Goal: Transaction & Acquisition: Book appointment/travel/reservation

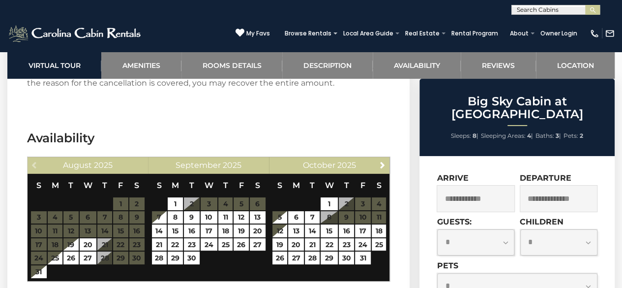
scroll to position [1858, 0]
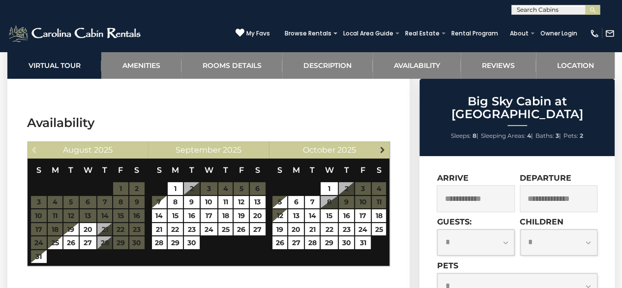
click at [384, 146] on span "Next" at bounding box center [383, 150] width 8 height 8
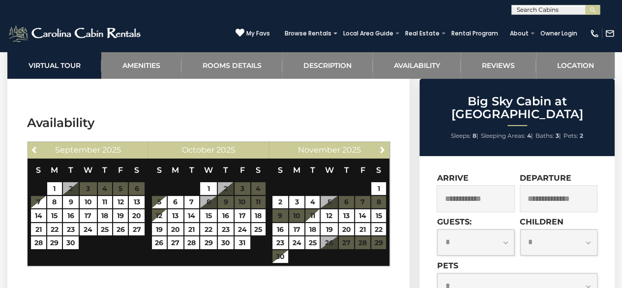
click at [334, 189] on table "S M T W T F S 1 2 3 4 5 6 7 8 9 10 11 12 13 14 15 16 17 18 19 20 21 22 23 24 25…" at bounding box center [329, 210] width 115 height 105
click at [34, 146] on span "Previous" at bounding box center [35, 150] width 8 height 8
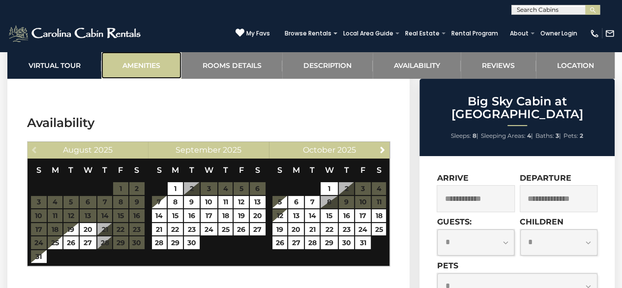
click at [146, 64] on link "Amenities" at bounding box center [141, 65] width 80 height 27
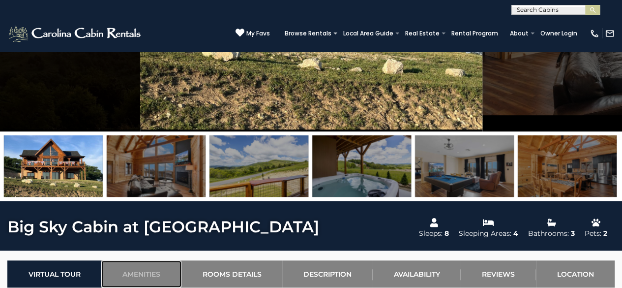
scroll to position [195, 0]
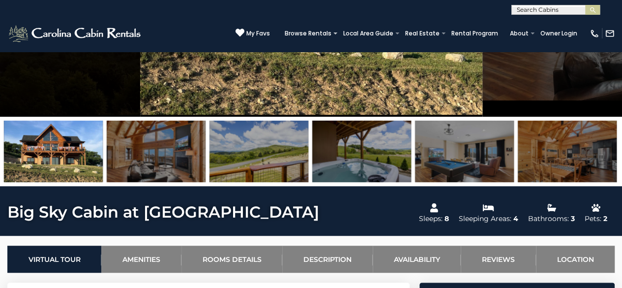
click at [61, 170] on img at bounding box center [53, 150] width 99 height 61
click at [51, 156] on img at bounding box center [53, 150] width 99 height 61
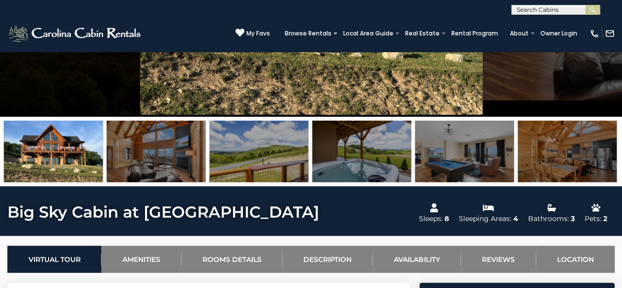
scroll to position [0, 0]
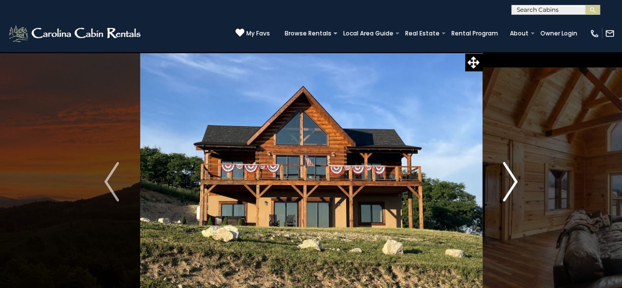
click at [510, 184] on img "Next" at bounding box center [510, 181] width 15 height 39
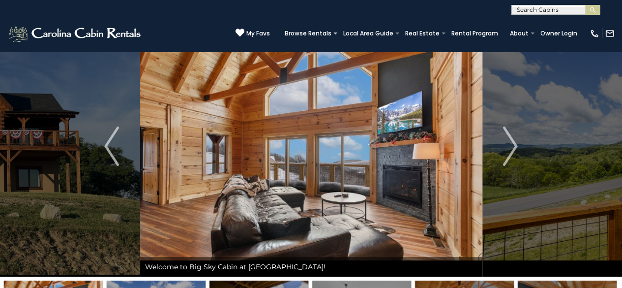
scroll to position [17, 0]
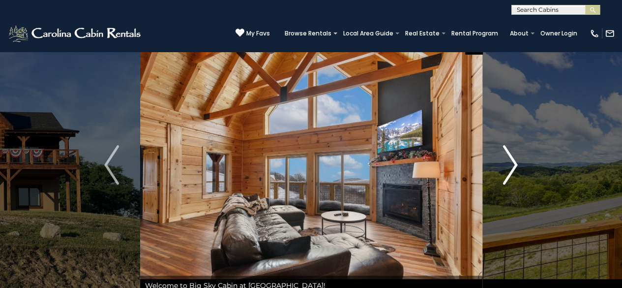
click at [512, 165] on img "Next" at bounding box center [510, 164] width 15 height 39
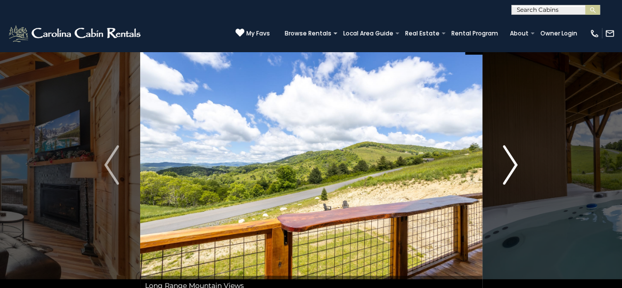
click at [512, 165] on img "Next" at bounding box center [510, 164] width 15 height 39
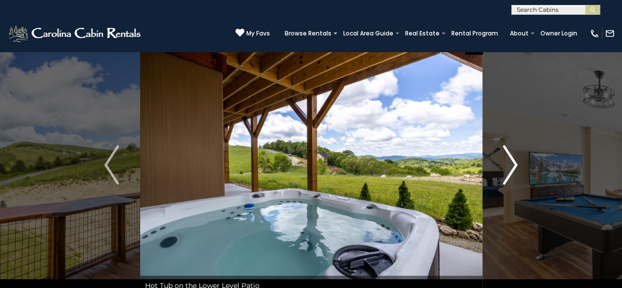
click at [512, 165] on img "Next" at bounding box center [510, 164] width 15 height 39
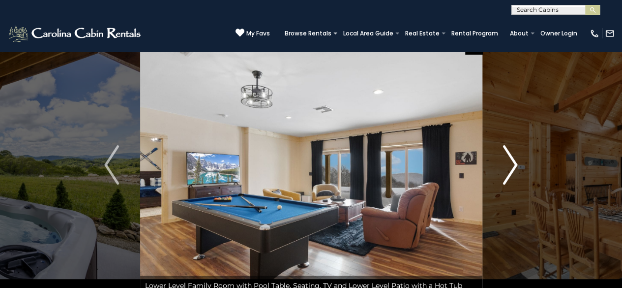
click at [512, 165] on img "Next" at bounding box center [510, 164] width 15 height 39
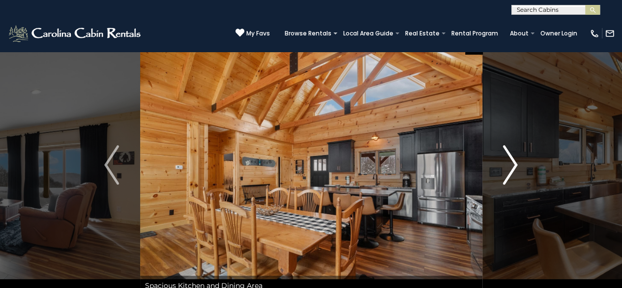
click at [512, 165] on img "Next" at bounding box center [510, 164] width 15 height 39
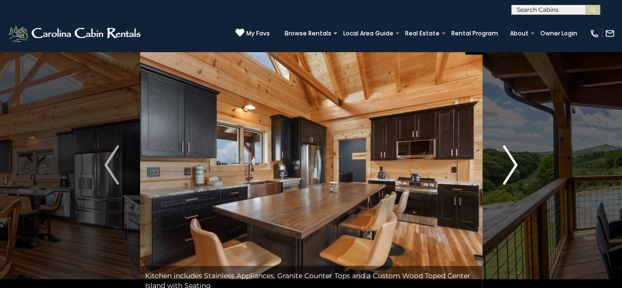
click at [512, 165] on img "Next" at bounding box center [510, 164] width 15 height 39
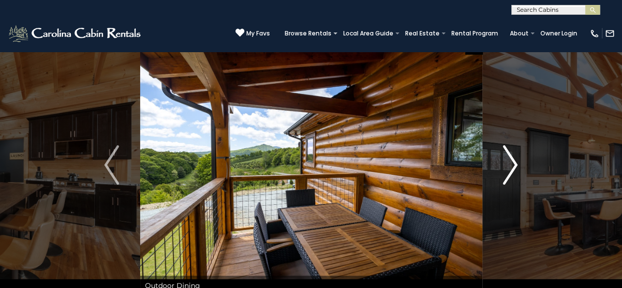
click at [511, 165] on img "Next" at bounding box center [510, 164] width 15 height 39
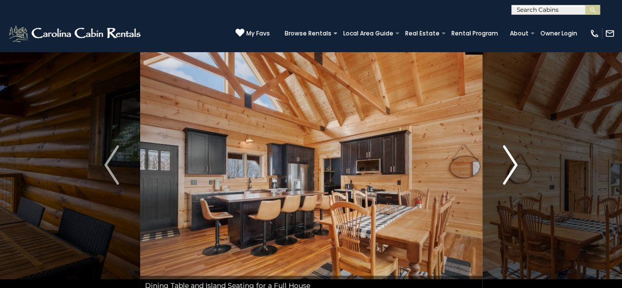
click at [511, 165] on img "Next" at bounding box center [510, 164] width 15 height 39
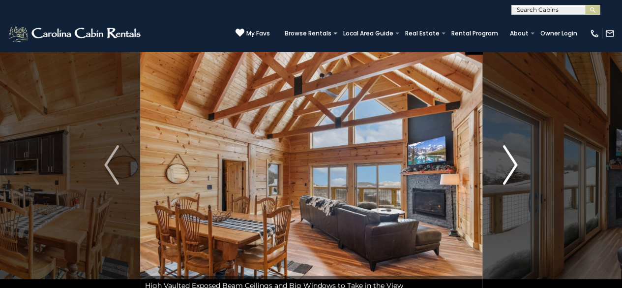
click at [511, 165] on img "Next" at bounding box center [510, 164] width 15 height 39
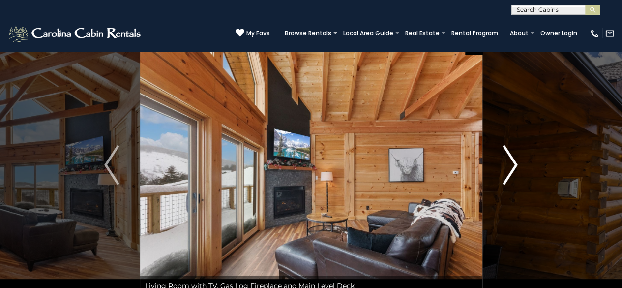
click at [517, 165] on img "Next" at bounding box center [510, 164] width 15 height 39
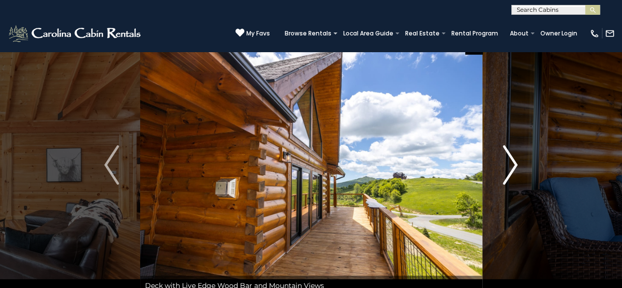
click at [513, 165] on img "Next" at bounding box center [510, 164] width 15 height 39
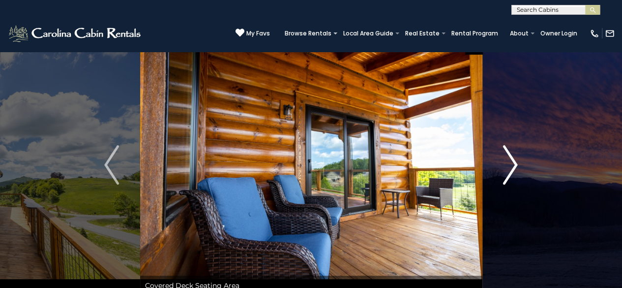
click at [513, 165] on img "Next" at bounding box center [510, 164] width 15 height 39
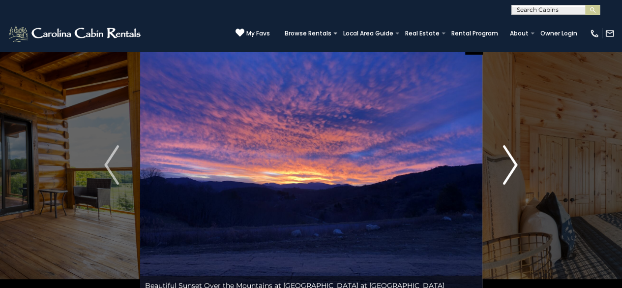
click at [514, 161] on img "Next" at bounding box center [510, 164] width 15 height 39
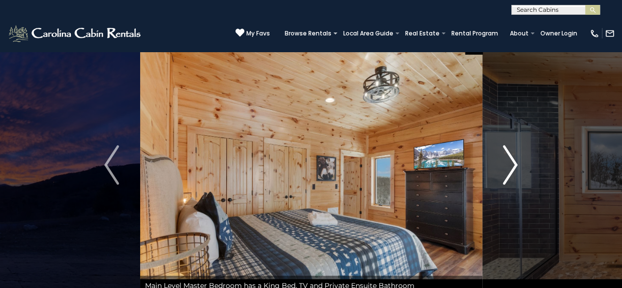
click at [514, 164] on img "Next" at bounding box center [510, 164] width 15 height 39
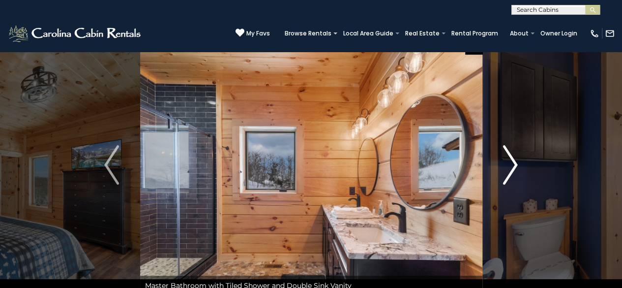
click at [514, 164] on img "Next" at bounding box center [510, 164] width 15 height 39
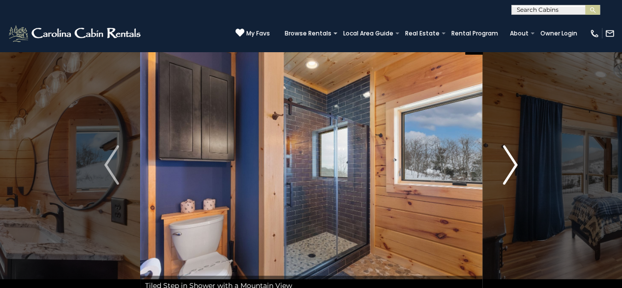
click at [514, 164] on img "Next" at bounding box center [510, 164] width 15 height 39
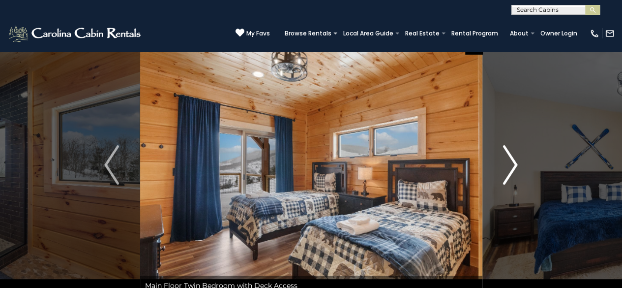
click at [511, 166] on img "Next" at bounding box center [510, 164] width 15 height 39
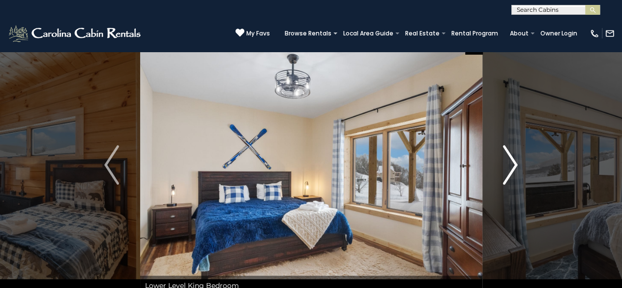
click at [511, 166] on img "Next" at bounding box center [510, 164] width 15 height 39
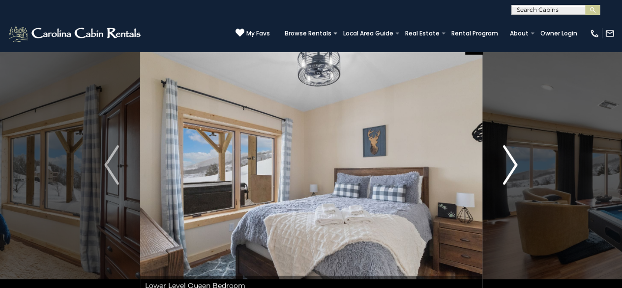
click at [511, 166] on img "Next" at bounding box center [510, 164] width 15 height 39
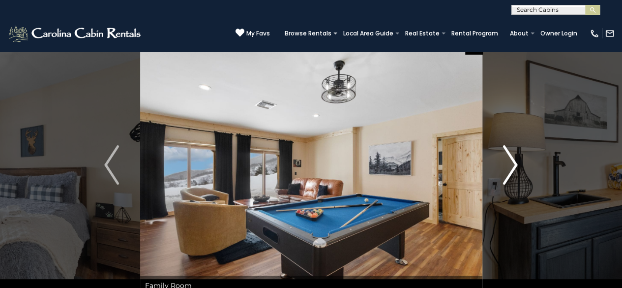
click at [511, 166] on img "Next" at bounding box center [510, 164] width 15 height 39
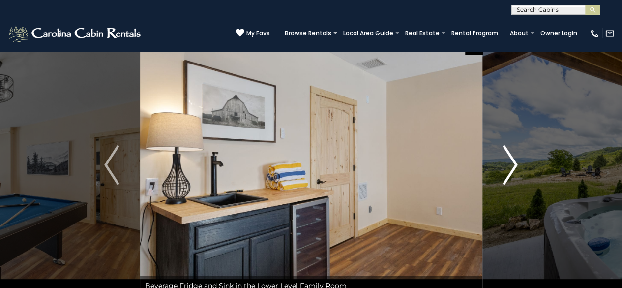
click at [511, 166] on img "Next" at bounding box center [510, 164] width 15 height 39
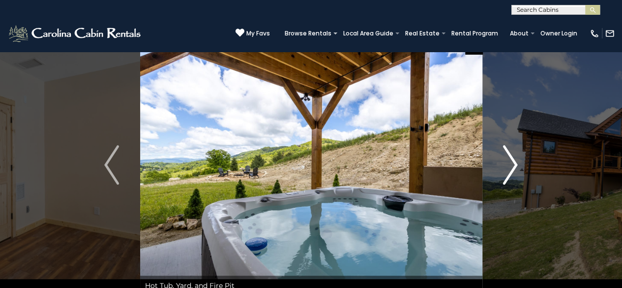
click at [511, 166] on img "Next" at bounding box center [510, 164] width 15 height 39
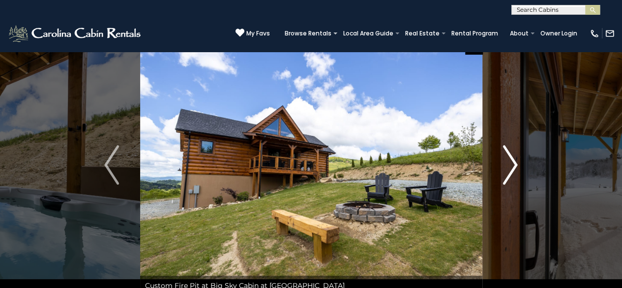
click at [514, 166] on img "Next" at bounding box center [510, 164] width 15 height 39
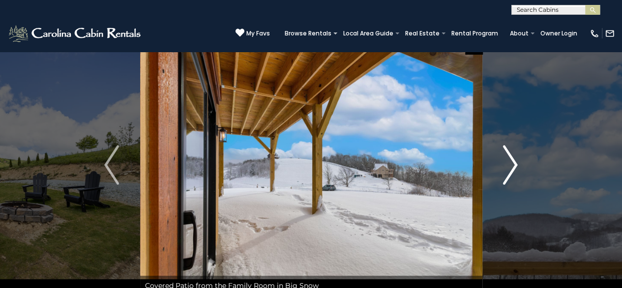
click at [514, 166] on img "Next" at bounding box center [510, 164] width 15 height 39
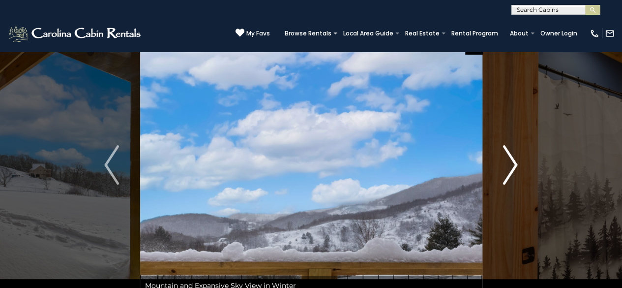
click at [514, 166] on img "Next" at bounding box center [510, 164] width 15 height 39
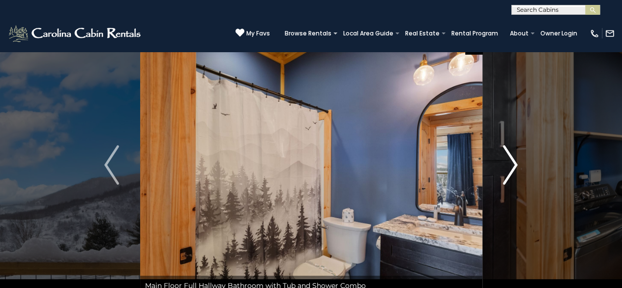
click at [514, 166] on img "Next" at bounding box center [510, 164] width 15 height 39
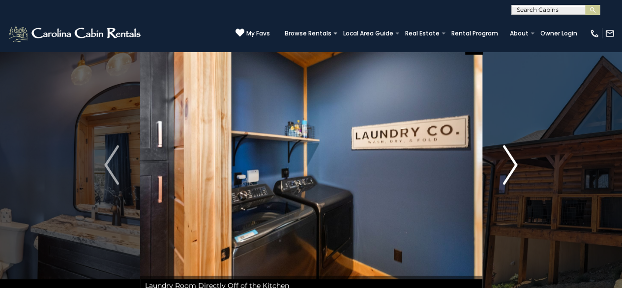
click at [514, 166] on img "Next" at bounding box center [510, 164] width 15 height 39
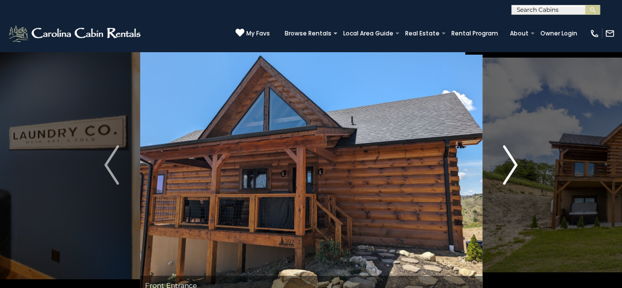
click at [514, 166] on img "Next" at bounding box center [510, 164] width 15 height 39
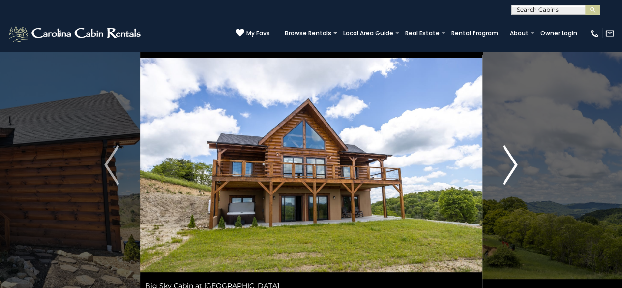
click at [514, 166] on img "Next" at bounding box center [510, 164] width 15 height 39
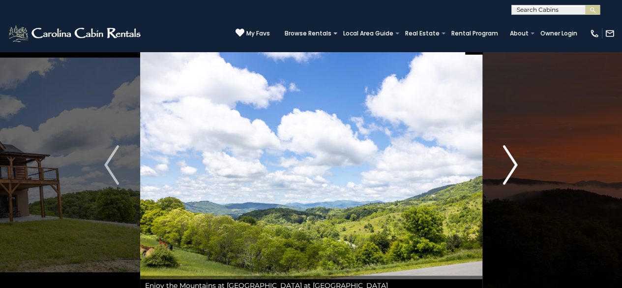
click at [514, 166] on img "Next" at bounding box center [510, 164] width 15 height 39
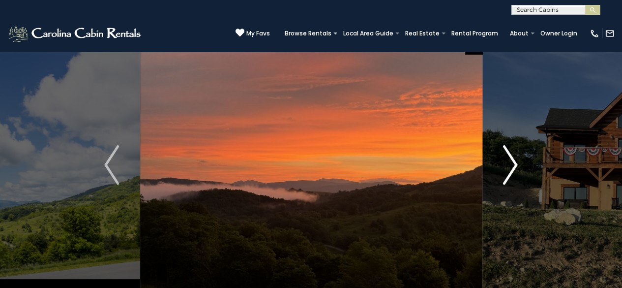
click at [514, 166] on img "Next" at bounding box center [510, 164] width 15 height 39
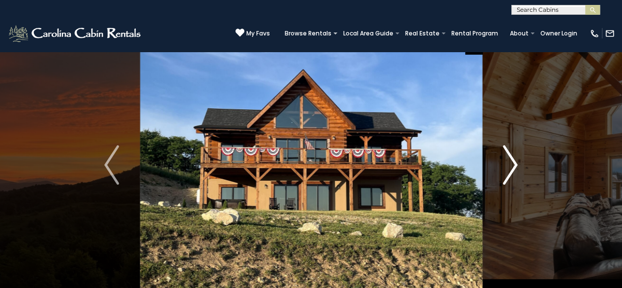
click at [514, 166] on img "Next" at bounding box center [510, 164] width 15 height 39
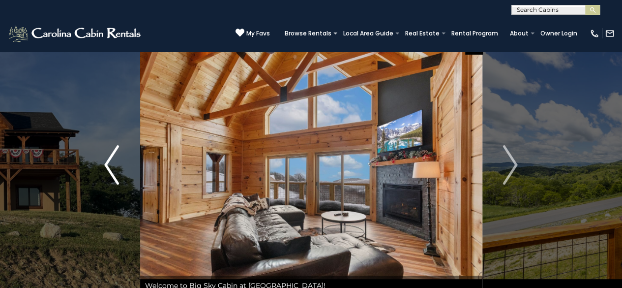
click at [111, 168] on img "Previous" at bounding box center [111, 164] width 15 height 39
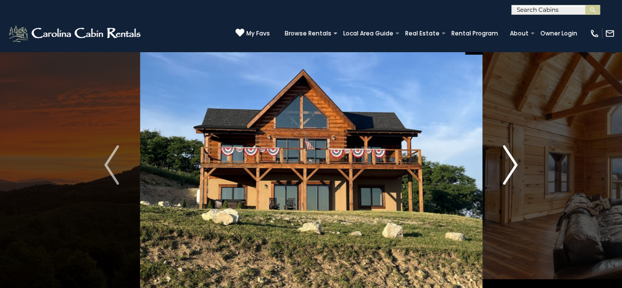
click at [515, 162] on img "Next" at bounding box center [510, 164] width 15 height 39
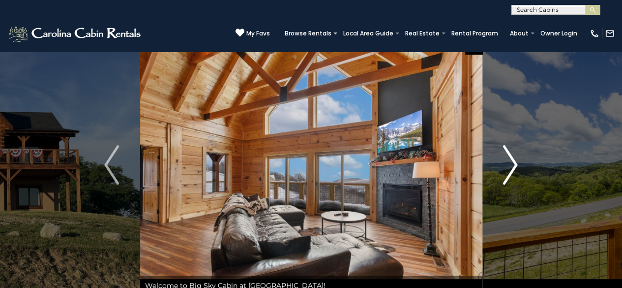
click at [515, 162] on img "Next" at bounding box center [510, 164] width 15 height 39
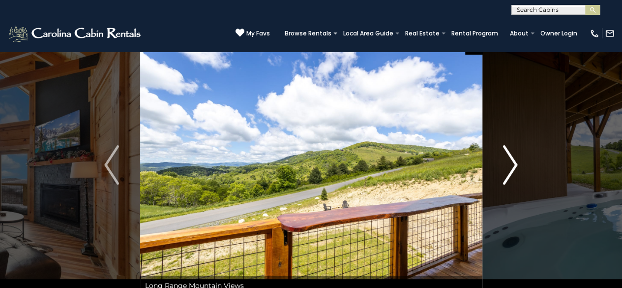
click at [515, 162] on img "Next" at bounding box center [510, 164] width 15 height 39
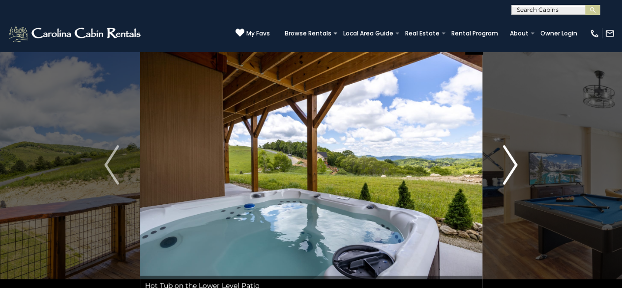
click at [515, 162] on img "Next" at bounding box center [510, 164] width 15 height 39
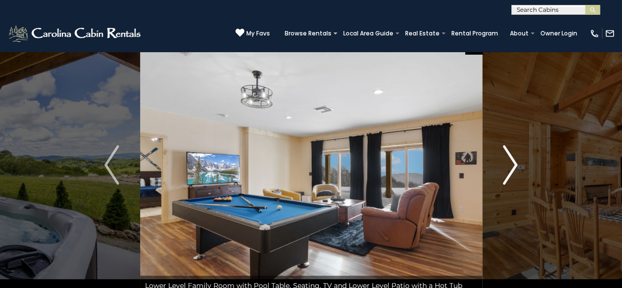
click at [515, 162] on img "Next" at bounding box center [510, 164] width 15 height 39
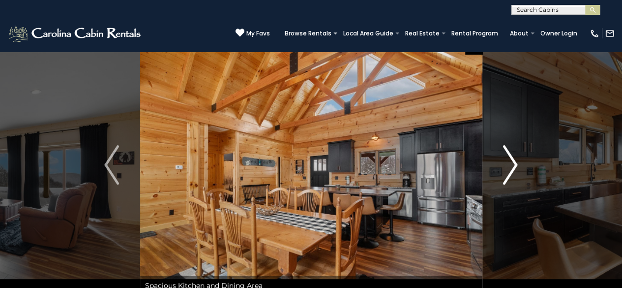
click at [513, 165] on img "Next" at bounding box center [510, 164] width 15 height 39
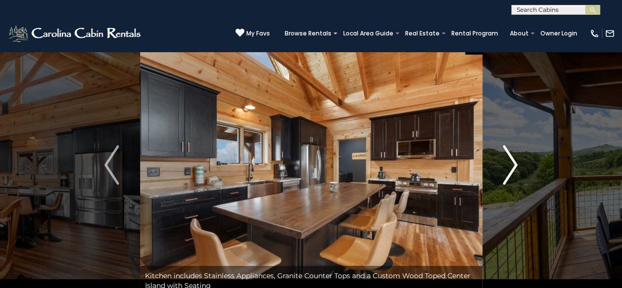
click at [513, 165] on img "Next" at bounding box center [510, 164] width 15 height 39
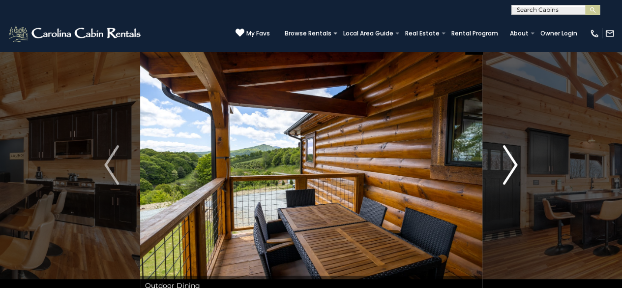
click at [513, 163] on img "Next" at bounding box center [510, 164] width 15 height 39
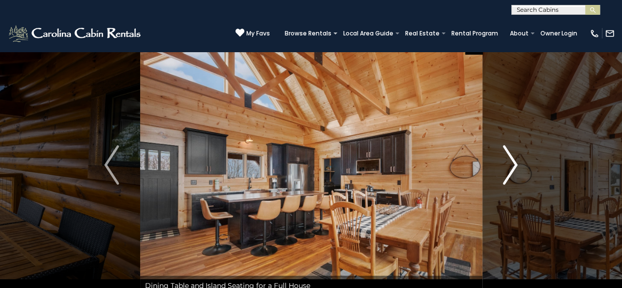
click at [513, 163] on img "Next" at bounding box center [510, 164] width 15 height 39
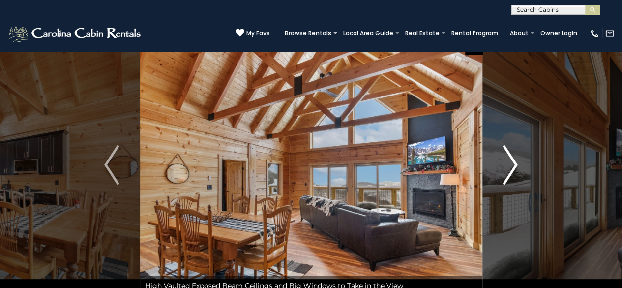
click at [513, 163] on img "Next" at bounding box center [510, 164] width 15 height 39
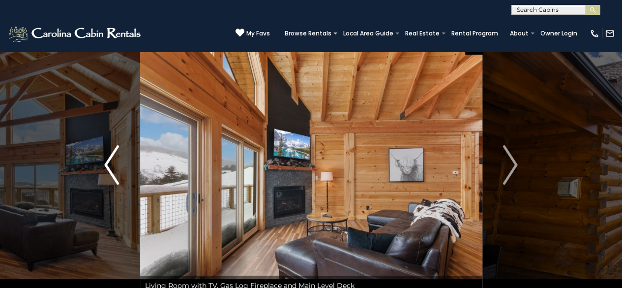
click at [110, 165] on img "Previous" at bounding box center [111, 164] width 15 height 39
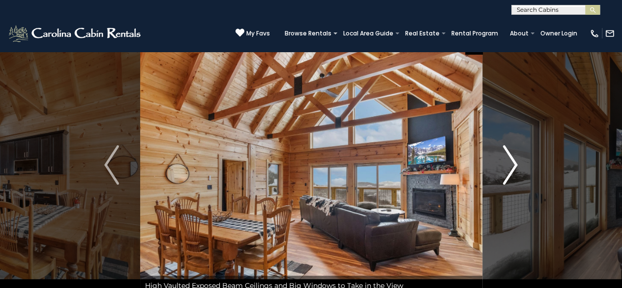
click at [514, 161] on img "Next" at bounding box center [510, 164] width 15 height 39
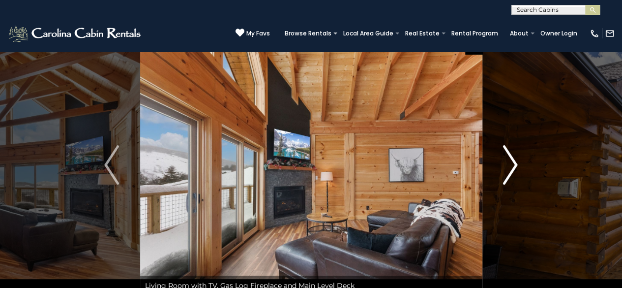
click at [511, 161] on img "Next" at bounding box center [510, 164] width 15 height 39
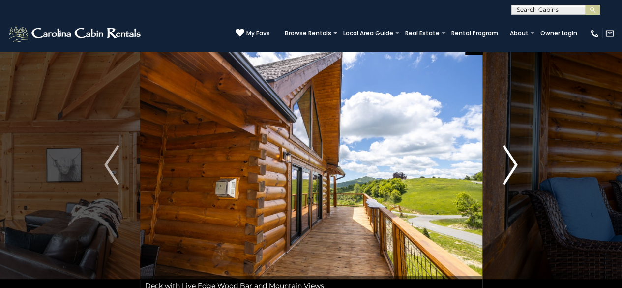
click at [513, 163] on img "Next" at bounding box center [510, 164] width 15 height 39
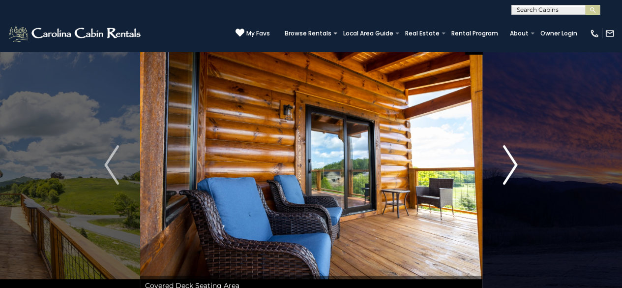
click at [513, 163] on img "Next" at bounding box center [510, 164] width 15 height 39
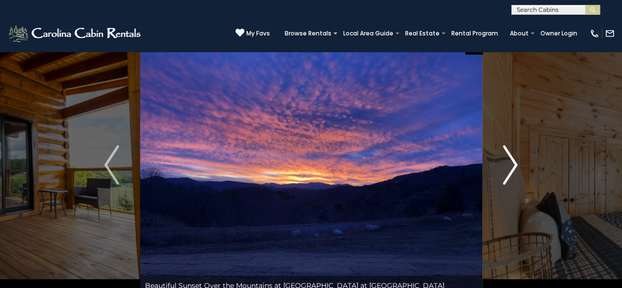
click at [513, 163] on img "Next" at bounding box center [510, 164] width 15 height 39
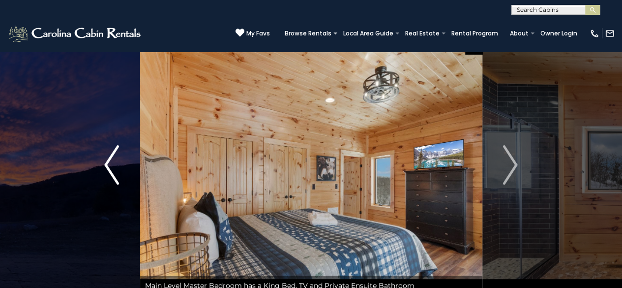
click at [109, 162] on img "Previous" at bounding box center [111, 164] width 15 height 39
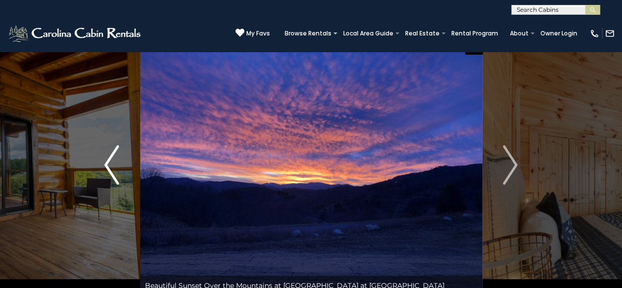
click at [109, 162] on img "Previous" at bounding box center [111, 164] width 15 height 39
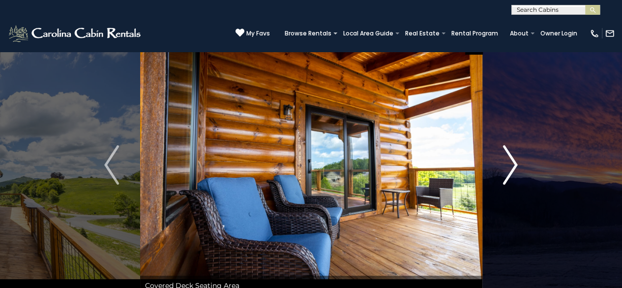
click at [514, 164] on img "Next" at bounding box center [510, 164] width 15 height 39
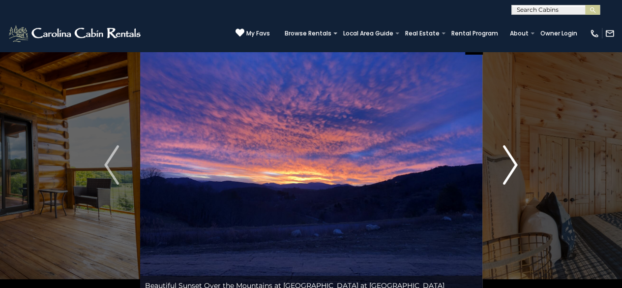
click at [514, 164] on img "Next" at bounding box center [510, 164] width 15 height 39
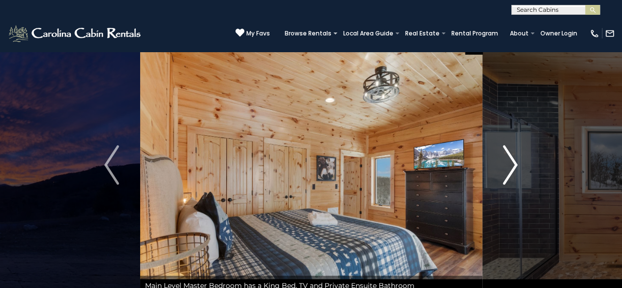
click at [514, 164] on img "Next" at bounding box center [510, 164] width 15 height 39
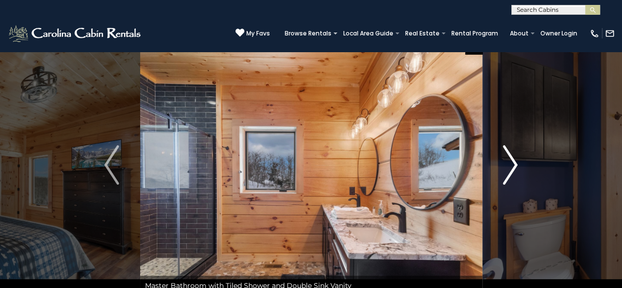
click at [514, 164] on img "Next" at bounding box center [510, 164] width 15 height 39
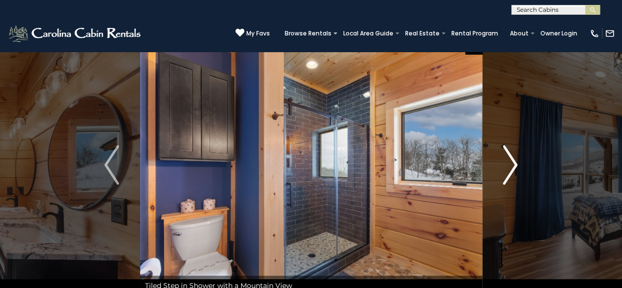
click at [514, 164] on img "Next" at bounding box center [510, 164] width 15 height 39
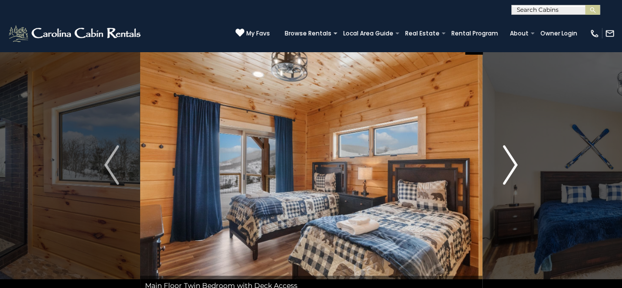
click at [514, 164] on img "Next" at bounding box center [510, 164] width 15 height 39
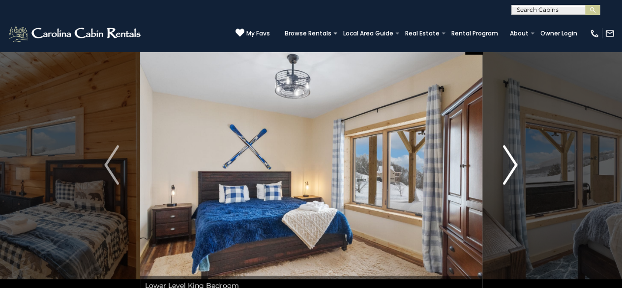
click at [514, 164] on img "Next" at bounding box center [510, 164] width 15 height 39
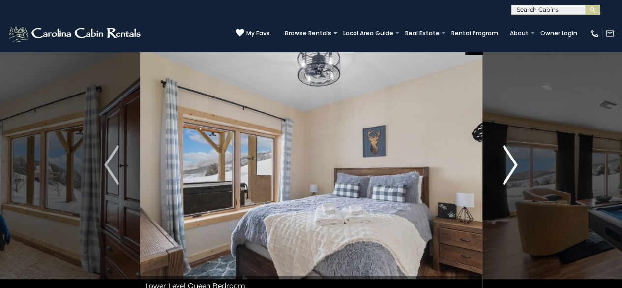
click at [514, 164] on img "Next" at bounding box center [510, 164] width 15 height 39
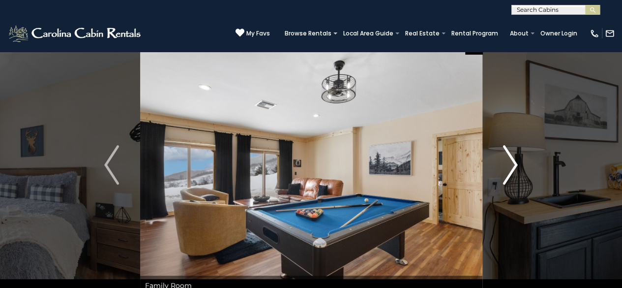
click at [514, 164] on img "Next" at bounding box center [510, 164] width 15 height 39
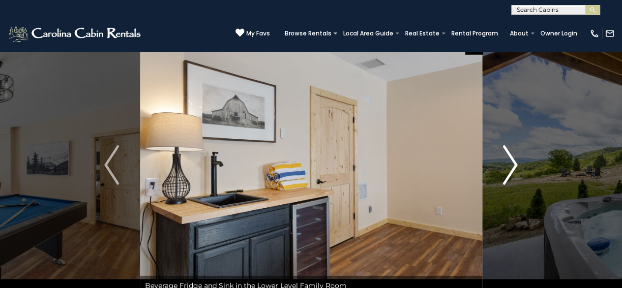
click at [514, 164] on img "Next" at bounding box center [510, 164] width 15 height 39
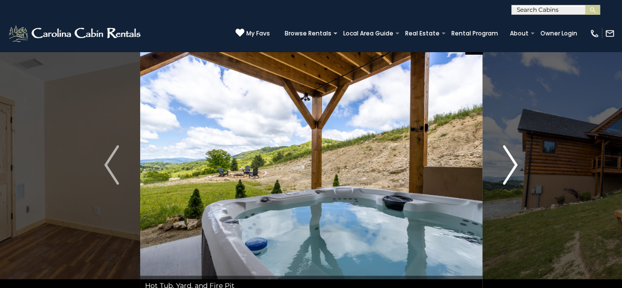
click at [514, 164] on img "Next" at bounding box center [510, 164] width 15 height 39
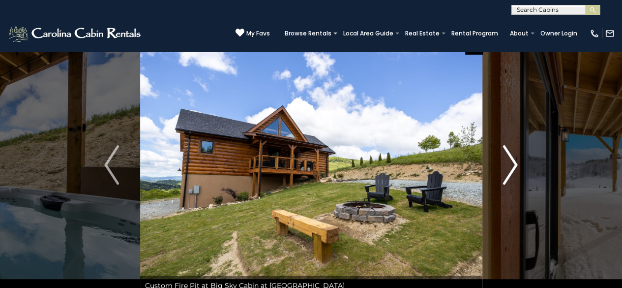
click at [514, 164] on img "Next" at bounding box center [510, 164] width 15 height 39
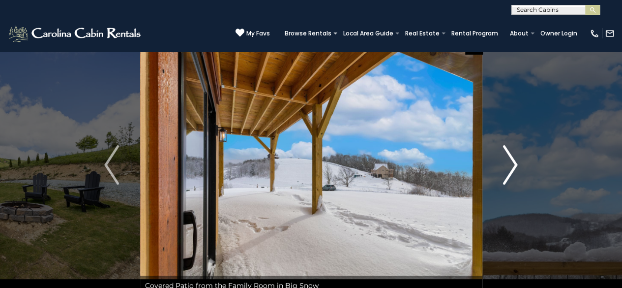
click at [514, 164] on img "Next" at bounding box center [510, 164] width 15 height 39
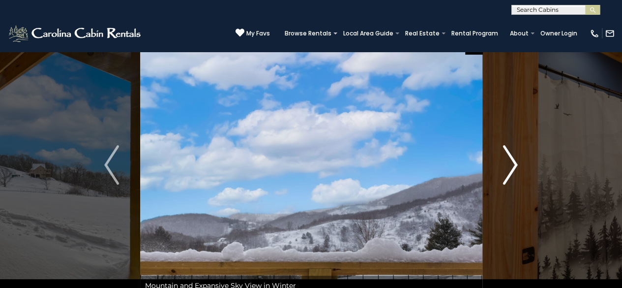
click at [514, 164] on img "Next" at bounding box center [510, 164] width 15 height 39
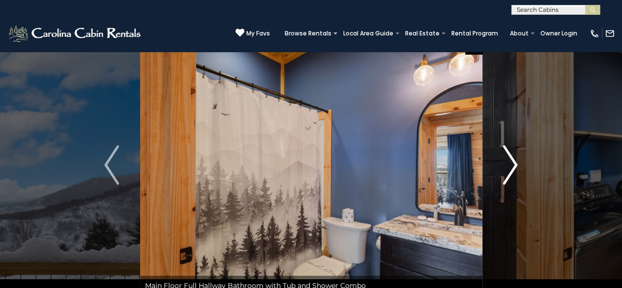
click at [514, 164] on img "Next" at bounding box center [510, 164] width 15 height 39
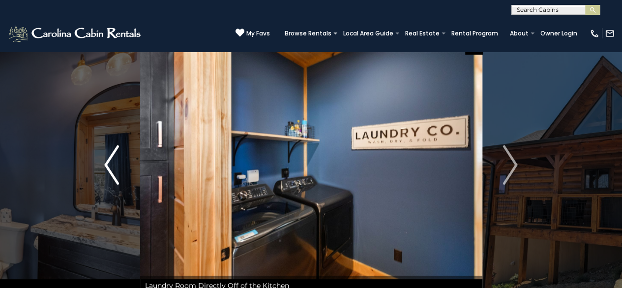
click at [116, 166] on img "Previous" at bounding box center [111, 164] width 15 height 39
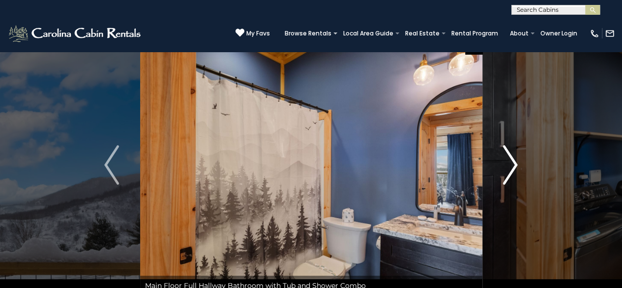
click at [512, 165] on img "Next" at bounding box center [510, 164] width 15 height 39
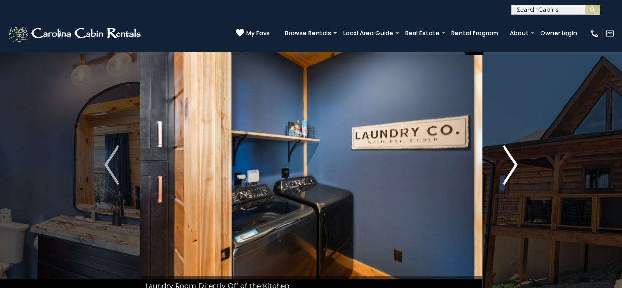
click at [512, 165] on img "Next" at bounding box center [510, 164] width 15 height 39
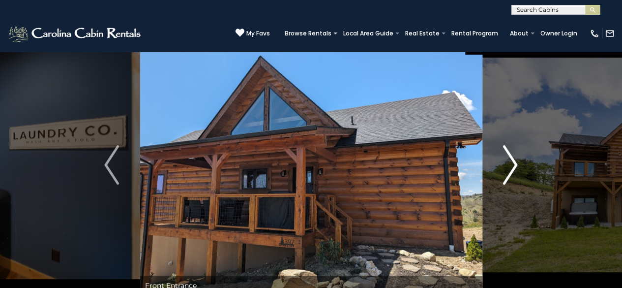
click at [512, 165] on img "Next" at bounding box center [510, 164] width 15 height 39
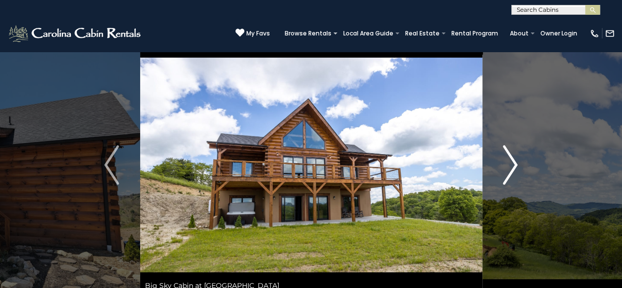
click at [512, 162] on img "Next" at bounding box center [510, 164] width 15 height 39
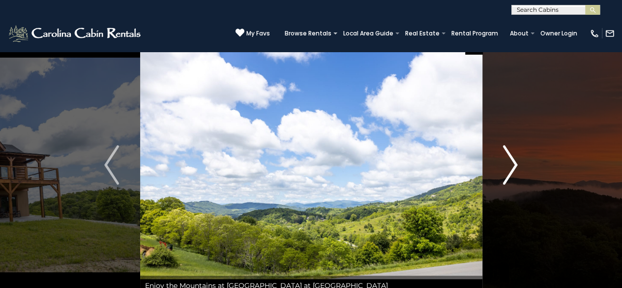
click at [512, 162] on img "Next" at bounding box center [510, 164] width 15 height 39
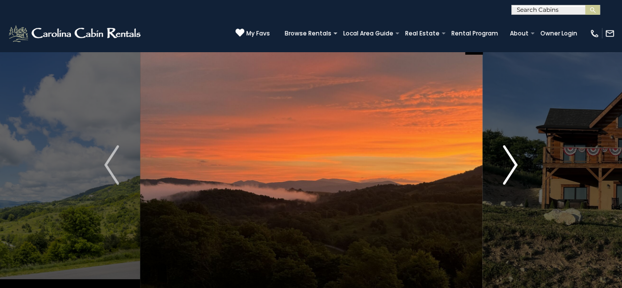
click at [512, 162] on img "Next" at bounding box center [510, 164] width 15 height 39
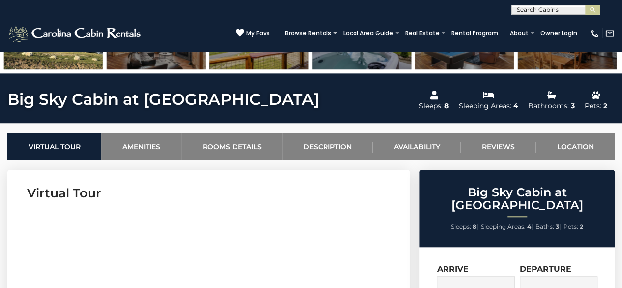
scroll to position [56, 0]
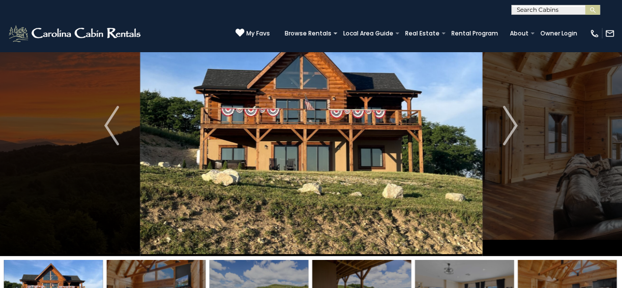
click at [309, 24] on div "My Favs Browse Rentals Local Area Guide Activities & Attractions Area Map Drivi…" at bounding box center [424, 34] width 379 height 24
